Goal: Task Accomplishment & Management: Manage account settings

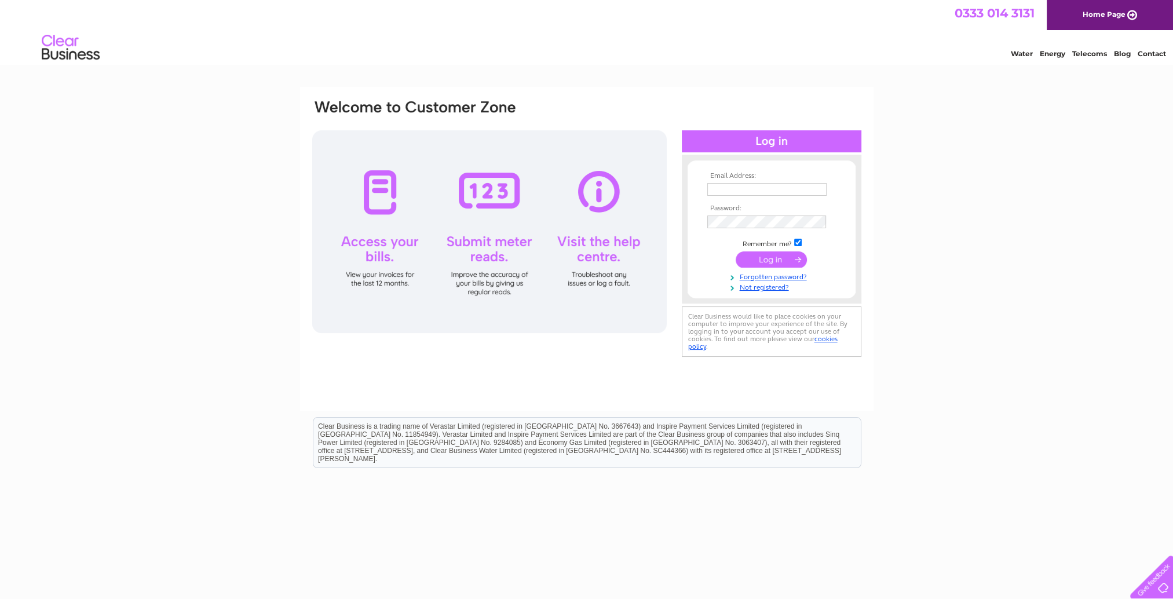
type input "[EMAIL_ADDRESS][DOMAIN_NAME]"
click at [770, 260] on input "submit" at bounding box center [771, 259] width 71 height 16
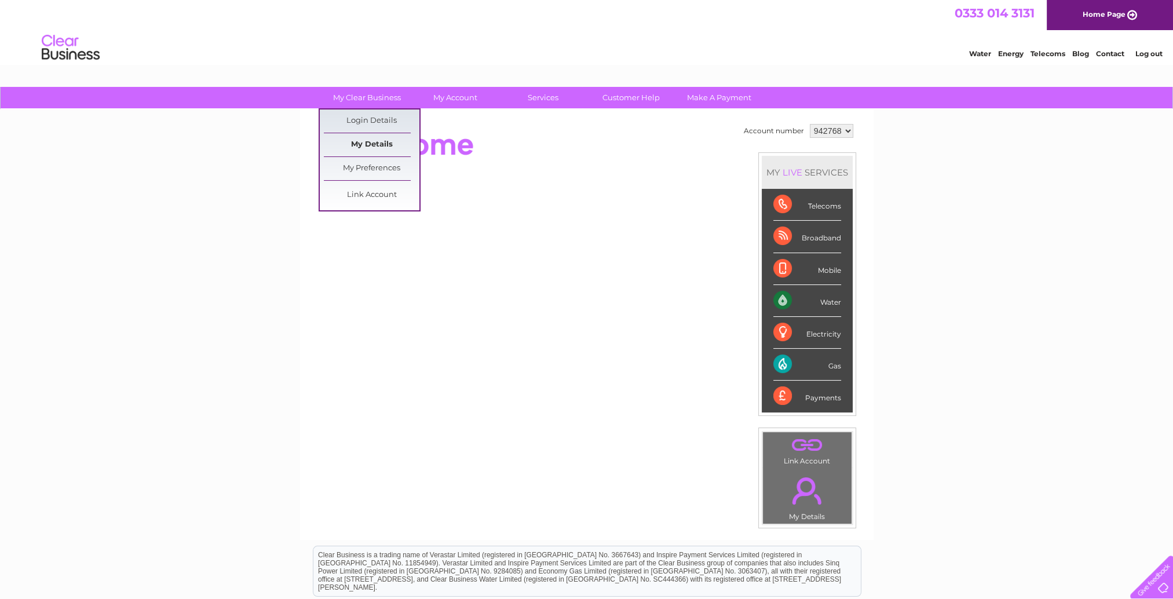
click at [378, 151] on link "My Details" at bounding box center [372, 144] width 96 height 23
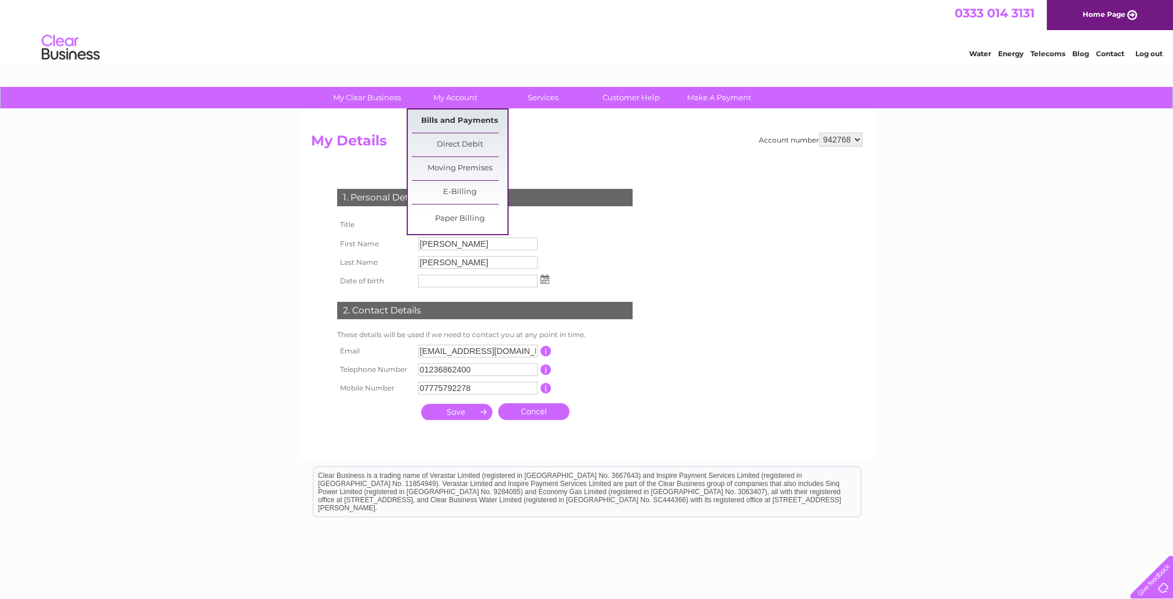
click at [467, 123] on link "Bills and Payments" at bounding box center [460, 121] width 96 height 23
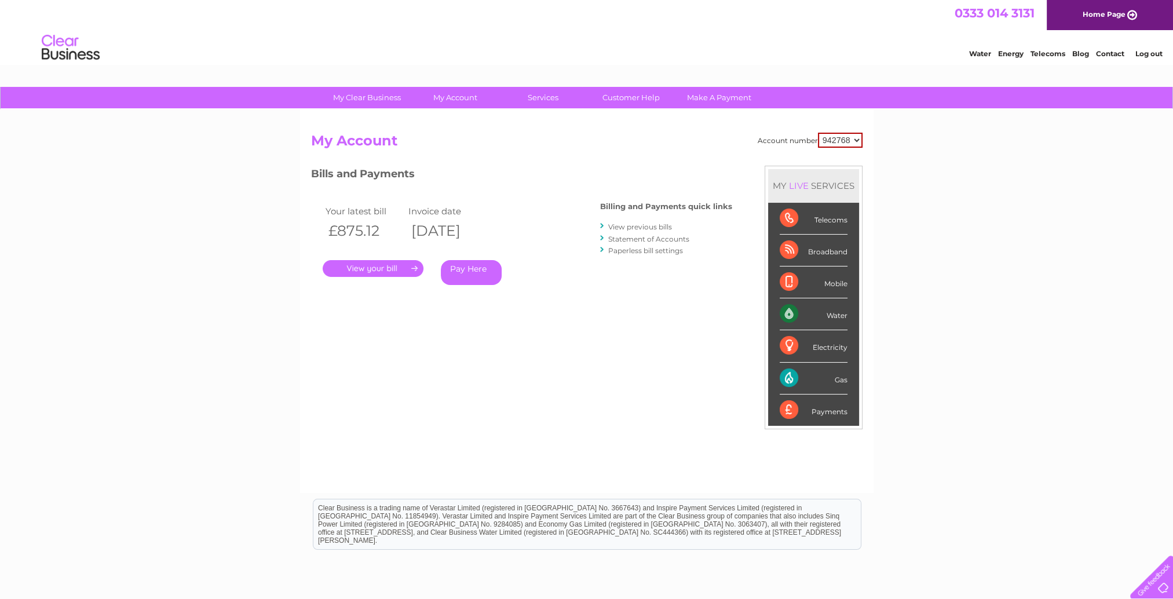
click at [1013, 54] on link "Energy" at bounding box center [1010, 53] width 25 height 9
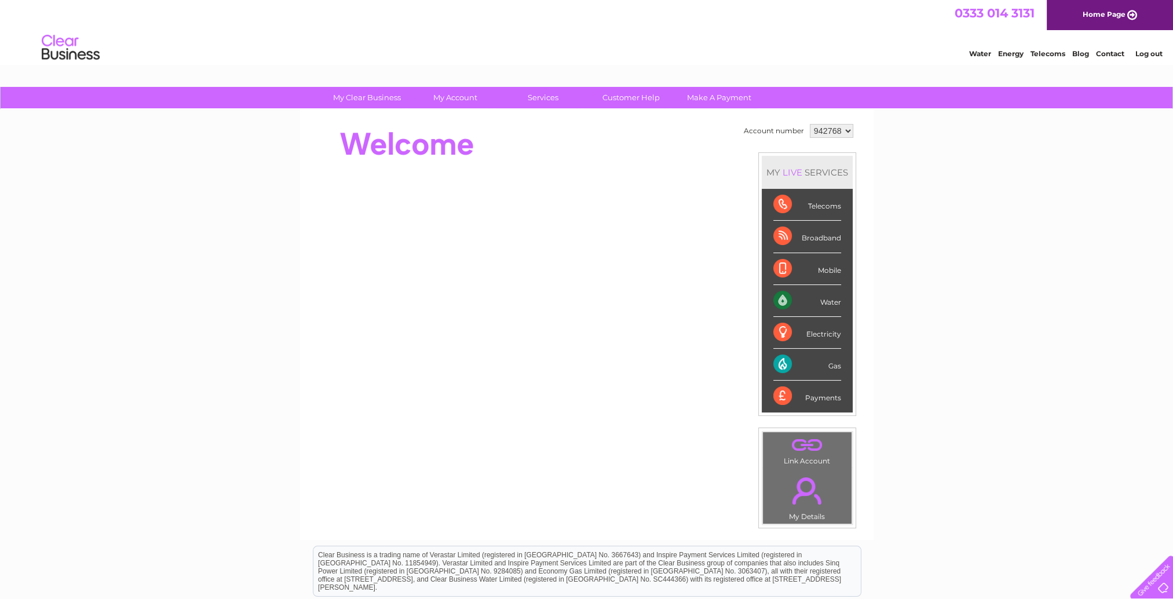
click at [823, 203] on div "Telecoms" at bounding box center [807, 205] width 68 height 32
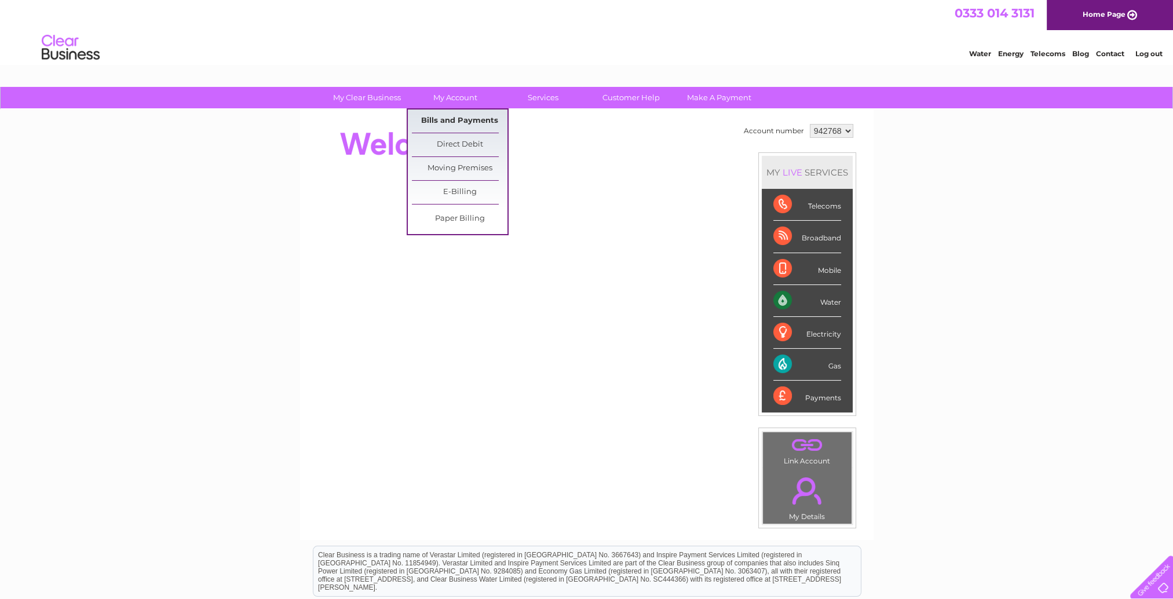
click at [457, 120] on link "Bills and Payments" at bounding box center [460, 121] width 96 height 23
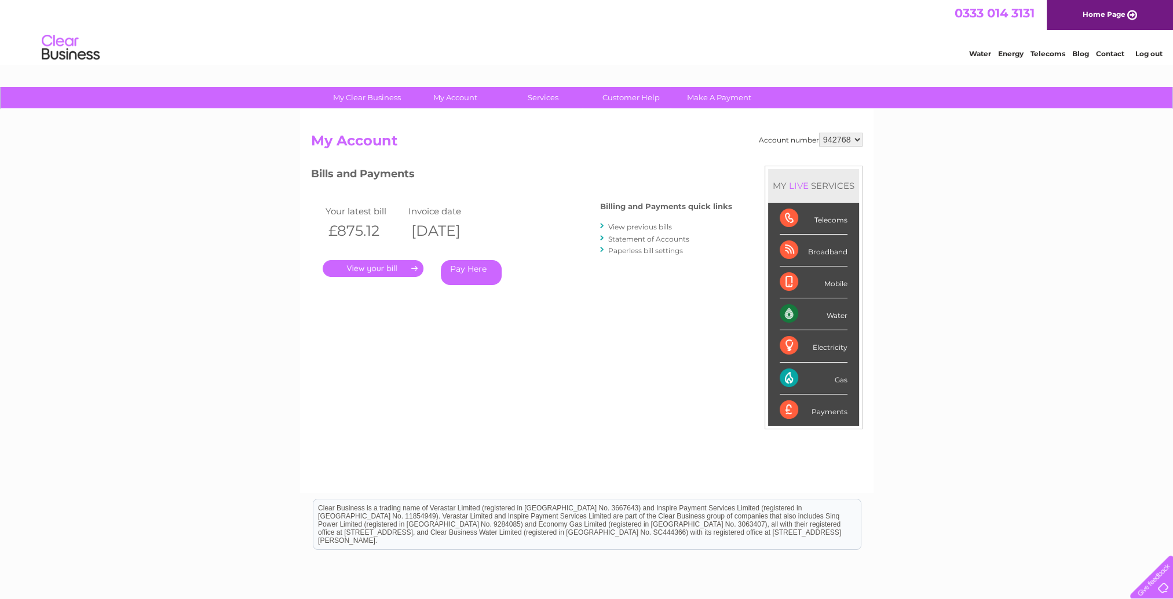
click at [403, 270] on link "." at bounding box center [373, 268] width 101 height 17
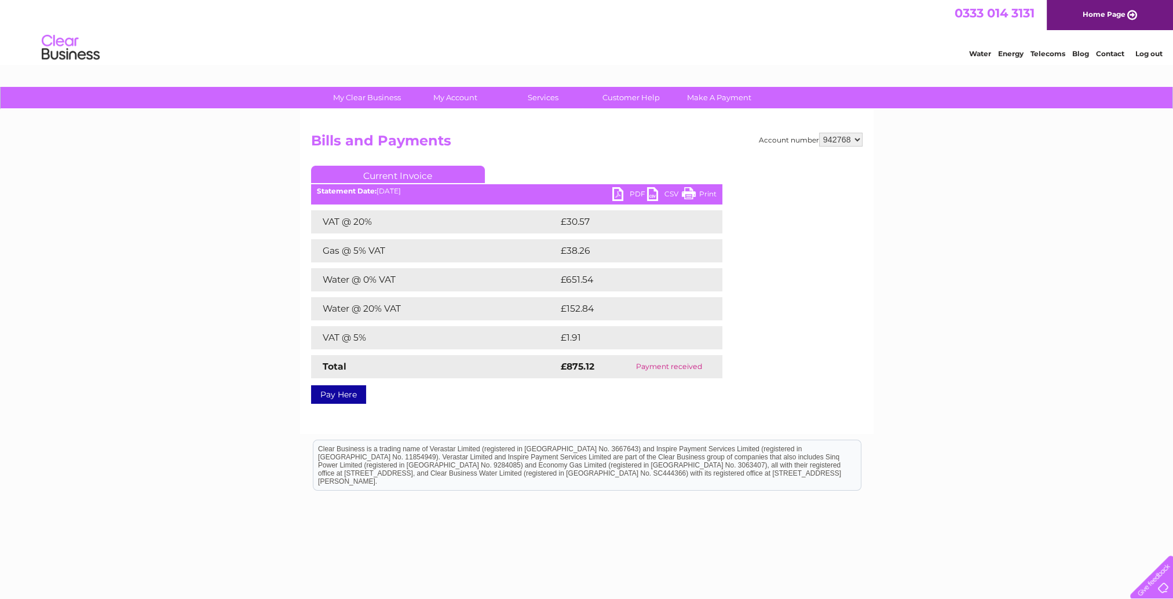
click at [632, 194] on link "PDF" at bounding box center [629, 195] width 35 height 17
